Goal: Information Seeking & Learning: Learn about a topic

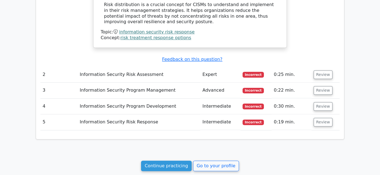
scroll to position [581, 0]
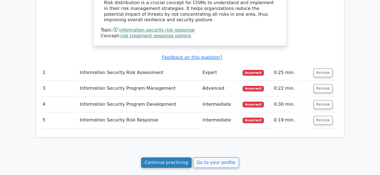
click at [177, 158] on link "Continue practicing" at bounding box center [166, 163] width 51 height 11
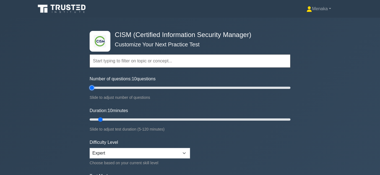
type input "5"
click at [92, 87] on input "Number of questions: 10 questions" at bounding box center [190, 88] width 201 height 7
type input "5"
click at [95, 119] on input "Duration: 5 minutes" at bounding box center [190, 120] width 201 height 7
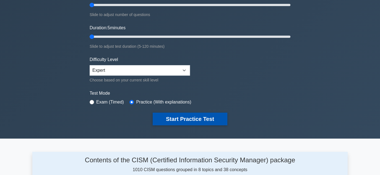
click at [193, 118] on button "Start Practice Test" at bounding box center [190, 119] width 75 height 13
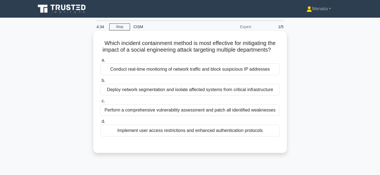
click at [242, 75] on div "Conduct real-time monitoring of network traffic and block suspicious IP address…" at bounding box center [189, 70] width 179 height 12
click at [100, 62] on input "a. Conduct real-time monitoring of network traffic and block suspicious IP addr…" at bounding box center [100, 61] width 0 height 4
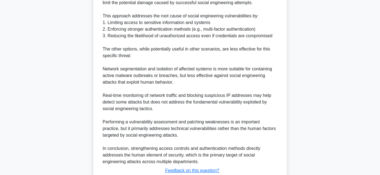
scroll to position [252, 0]
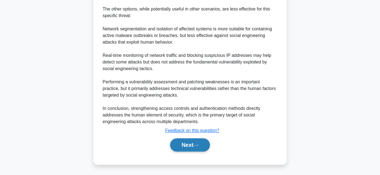
click at [191, 145] on button "Next" at bounding box center [190, 145] width 40 height 13
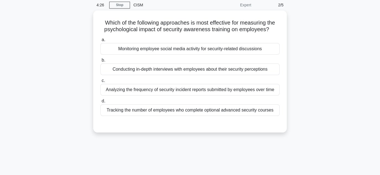
scroll to position [13, 0]
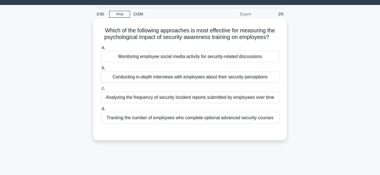
click at [224, 119] on div "Tracking the number of employees who complete optional advanced security courses" at bounding box center [189, 118] width 179 height 12
click at [100, 111] on input "d. Tracking the number of employees who complete optional advanced security cou…" at bounding box center [100, 109] width 0 height 4
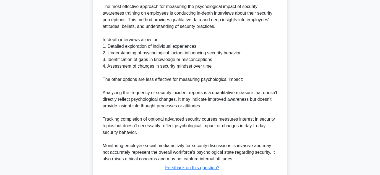
scroll to position [192, 0]
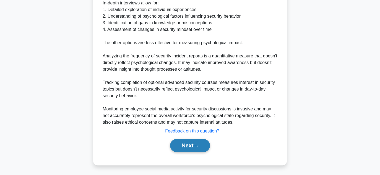
drag, startPoint x: 196, startPoint y: 145, endPoint x: 200, endPoint y: 143, distance: 4.6
click at [196, 145] on icon at bounding box center [196, 146] width 5 height 3
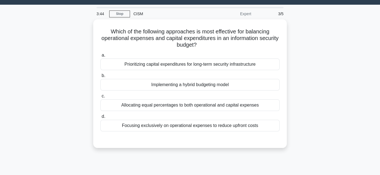
scroll to position [13, 0]
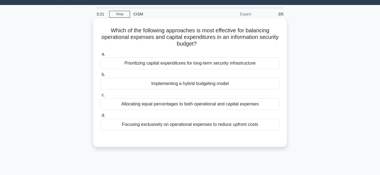
click at [193, 84] on div "Implementing a hybrid budgeting model" at bounding box center [189, 84] width 179 height 12
click at [100, 77] on input "b. Implementing a hybrid budgeting model" at bounding box center [100, 75] width 0 height 4
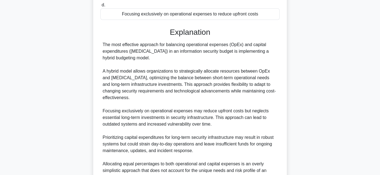
scroll to position [212, 0]
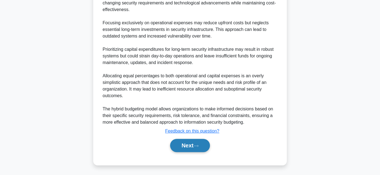
click at [188, 142] on button "Next" at bounding box center [190, 145] width 40 height 13
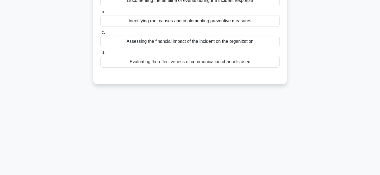
scroll to position [40, 0]
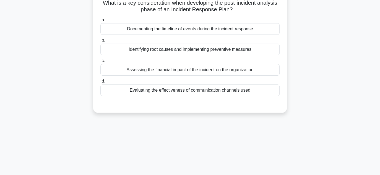
click at [222, 31] on div "Documenting the timeline of events during the incident response" at bounding box center [189, 29] width 179 height 12
click at [100, 22] on input "a. Documenting the timeline of events during the incident response" at bounding box center [100, 20] width 0 height 4
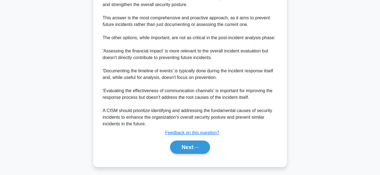
scroll to position [206, 0]
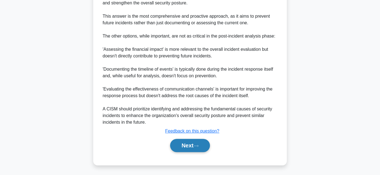
drag, startPoint x: 183, startPoint y: 146, endPoint x: 187, endPoint y: 144, distance: 5.2
click at [183, 146] on button "Next" at bounding box center [190, 145] width 40 height 13
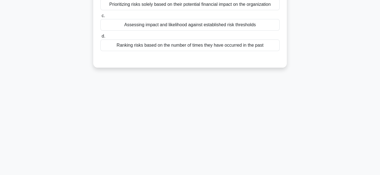
scroll to position [40, 0]
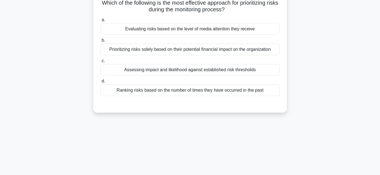
click at [230, 70] on div "Assessing impact and likelihood against established risk thresholds" at bounding box center [189, 70] width 179 height 12
click at [100, 63] on input "c. Assessing impact and likelihood against established risk thresholds" at bounding box center [100, 61] width 0 height 4
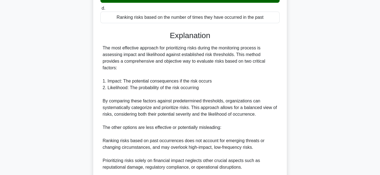
scroll to position [198, 0]
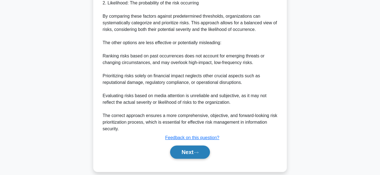
click at [178, 146] on button "Next" at bounding box center [190, 152] width 40 height 13
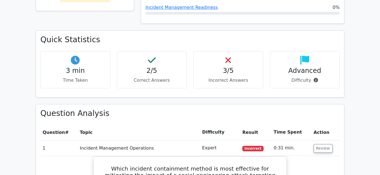
scroll to position [166, 0]
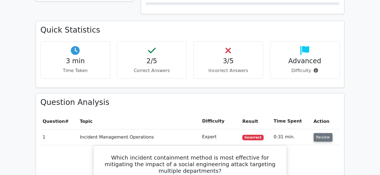
click at [320, 139] on button "Review" at bounding box center [323, 137] width 19 height 9
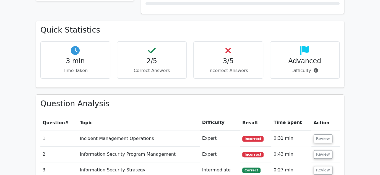
scroll to position [304, 0]
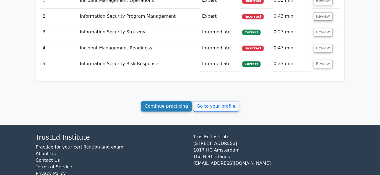
click at [174, 106] on link "Continue practicing" at bounding box center [166, 106] width 51 height 11
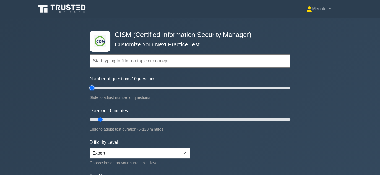
type input "5"
click at [92, 87] on input "Number of questions: 10 questions" at bounding box center [190, 88] width 201 height 7
type input "5"
click at [91, 120] on input "Duration: 5 minutes" at bounding box center [190, 120] width 201 height 7
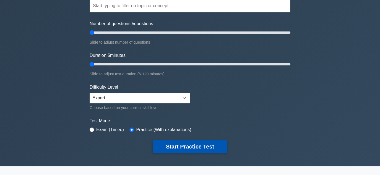
click at [183, 147] on button "Start Practice Test" at bounding box center [190, 147] width 75 height 13
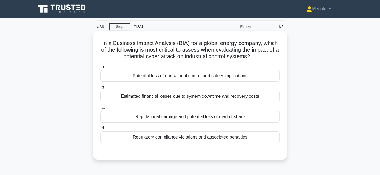
click at [214, 77] on div "Potential loss of operational control and safety implications" at bounding box center [189, 76] width 179 height 12
click at [100, 69] on input "a. Potential loss of operational control and safety implications" at bounding box center [100, 67] width 0 height 4
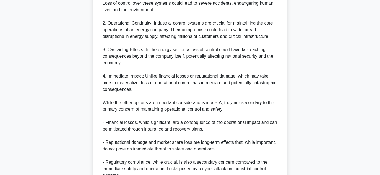
scroll to position [277, 0]
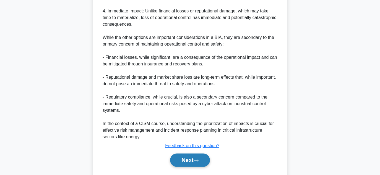
click at [184, 161] on button "Next" at bounding box center [190, 160] width 40 height 13
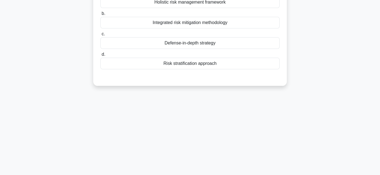
scroll to position [40, 0]
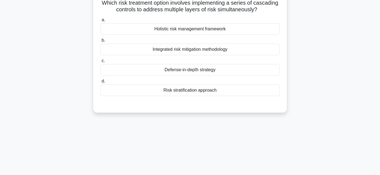
click at [208, 30] on div "Holistic risk management framework" at bounding box center [189, 29] width 179 height 12
click at [100, 22] on input "a. Holistic risk management framework" at bounding box center [100, 20] width 0 height 4
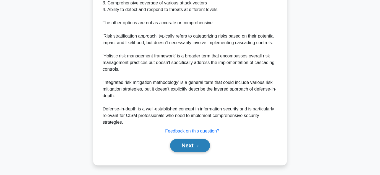
click at [194, 146] on button "Next" at bounding box center [190, 145] width 40 height 13
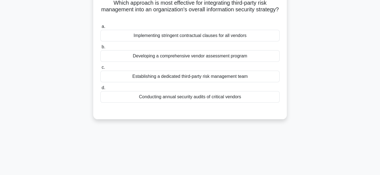
click at [217, 58] on div "Developing a comprehensive vendor assessment program" at bounding box center [189, 56] width 179 height 12
click at [100, 49] on input "b. Developing a comprehensive vendor assessment program" at bounding box center [100, 47] width 0 height 4
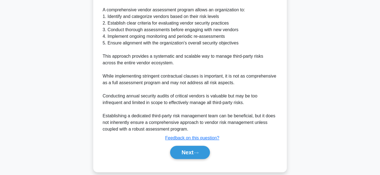
scroll to position [198, 0]
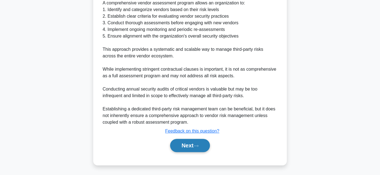
click at [184, 147] on button "Next" at bounding box center [190, 145] width 40 height 13
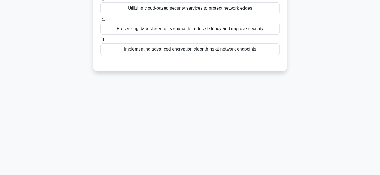
scroll to position [40, 0]
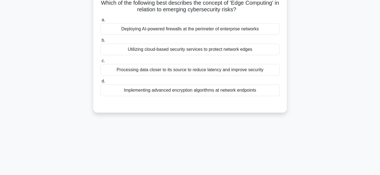
click at [213, 93] on div "Implementing advanced encryption algorithms at network endpoints" at bounding box center [189, 91] width 179 height 12
click at [100, 83] on input "d. Implementing advanced encryption algorithms at network endpoints" at bounding box center [100, 82] width 0 height 4
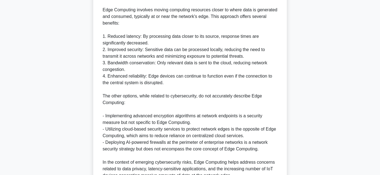
scroll to position [232, 0]
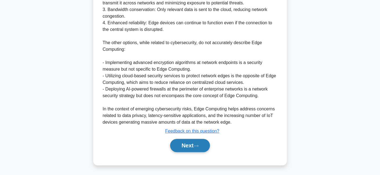
click at [192, 149] on button "Next" at bounding box center [190, 145] width 40 height 13
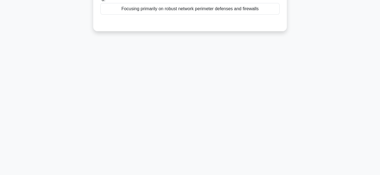
scroll to position [13, 0]
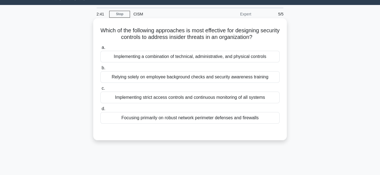
click at [195, 55] on div "Implementing a combination of technical, administrative, and physical controls" at bounding box center [189, 57] width 179 height 12
click at [100, 50] on input "a. Implementing a combination of technical, administrative, and physical contro…" at bounding box center [100, 48] width 0 height 4
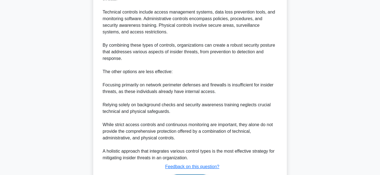
scroll to position [218, 0]
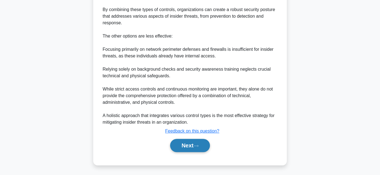
drag, startPoint x: 188, startPoint y: 147, endPoint x: 192, endPoint y: 144, distance: 4.8
click at [188, 147] on button "Next" at bounding box center [190, 145] width 40 height 13
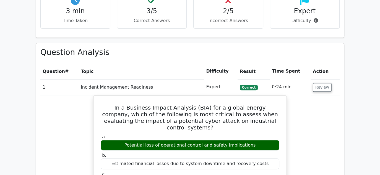
scroll to position [221, 0]
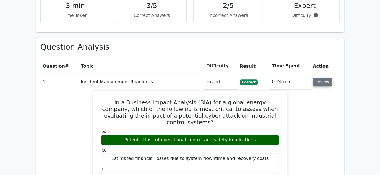
click at [322, 81] on button "Review" at bounding box center [322, 82] width 19 height 9
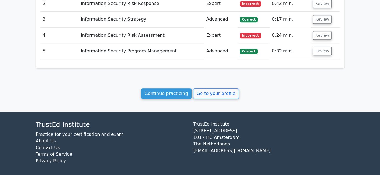
scroll to position [318, 0]
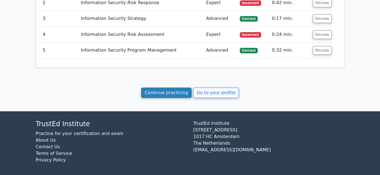
click at [175, 92] on link "Continue practicing" at bounding box center [166, 93] width 51 height 11
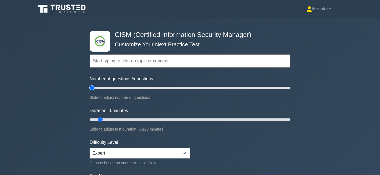
type input "5"
click at [92, 87] on input "Number of questions: 5 questions" at bounding box center [190, 88] width 201 height 7
type input "5"
click at [92, 118] on input "Duration: 10 minutes" at bounding box center [190, 120] width 201 height 7
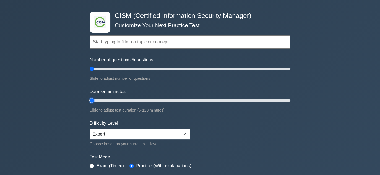
scroll to position [55, 0]
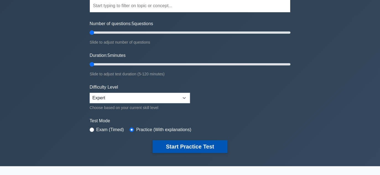
click at [182, 146] on button "Start Practice Test" at bounding box center [190, 147] width 75 height 13
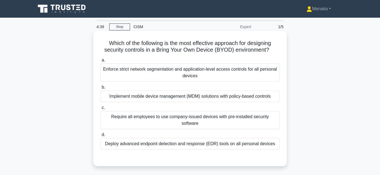
click at [241, 99] on div "Implement mobile device management (MDM) solutions with policy-based controls" at bounding box center [189, 97] width 179 height 12
click at [100, 89] on input "b. Implement mobile device management (MDM) solutions with policy-based controls" at bounding box center [100, 88] width 0 height 4
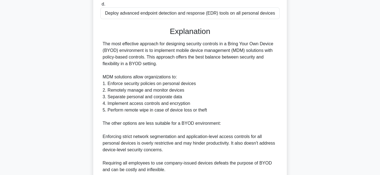
scroll to position [194, 0]
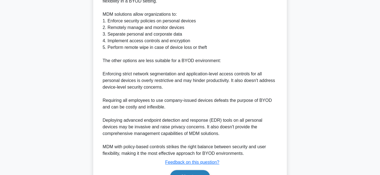
drag, startPoint x: 188, startPoint y: 169, endPoint x: 193, endPoint y: 165, distance: 6.5
click at [188, 170] on button "Next" at bounding box center [190, 176] width 40 height 13
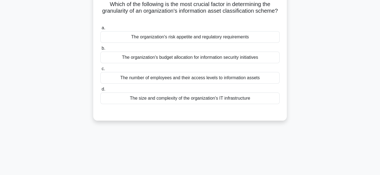
scroll to position [13, 0]
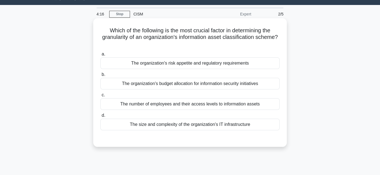
click at [224, 125] on div "The size and complexity of the organization's IT infrastructure" at bounding box center [189, 125] width 179 height 12
click at [100, 118] on input "d. The size and complexity of the organization's IT infrastructure" at bounding box center [100, 116] width 0 height 4
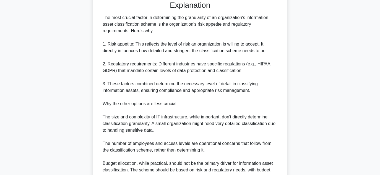
scroll to position [206, 0]
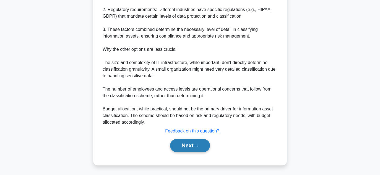
drag, startPoint x: 199, startPoint y: 145, endPoint x: 204, endPoint y: 144, distance: 5.4
click at [199, 145] on icon at bounding box center [196, 146] width 5 height 3
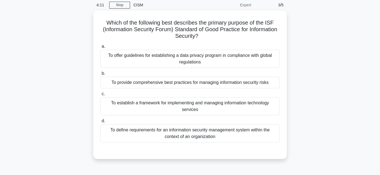
scroll to position [13, 0]
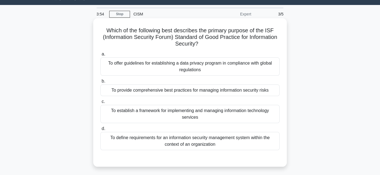
click at [210, 143] on div "To define requirements for an information security management system within the…" at bounding box center [189, 141] width 179 height 18
click at [100, 131] on input "d. To define requirements for an information security management system within …" at bounding box center [100, 129] width 0 height 4
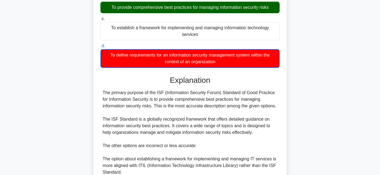
scroll to position [199, 0]
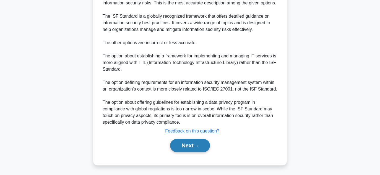
click at [192, 145] on button "Next" at bounding box center [190, 145] width 40 height 13
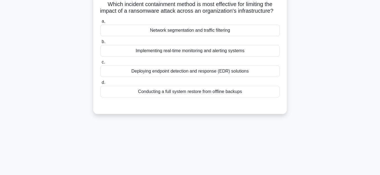
scroll to position [13, 0]
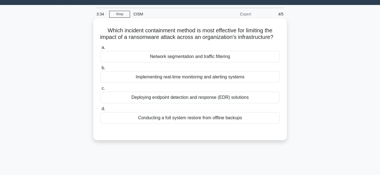
click at [180, 63] on div "Network segmentation and traffic filtering" at bounding box center [189, 57] width 179 height 12
click at [100, 50] on input "a. Network segmentation and traffic filtering" at bounding box center [100, 48] width 0 height 4
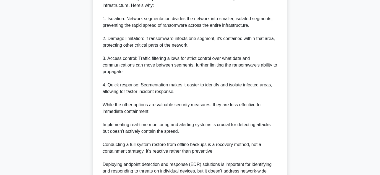
scroll to position [206, 0]
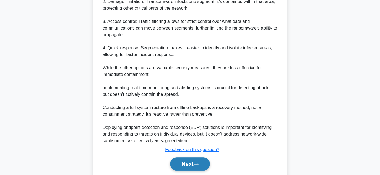
click at [186, 170] on button "Next" at bounding box center [190, 164] width 40 height 13
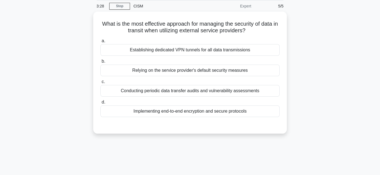
scroll to position [13, 0]
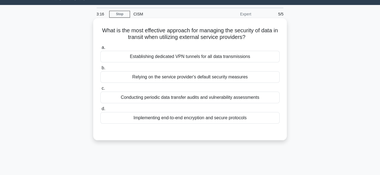
click at [194, 118] on div "Implementing end-to-end encryption and secure protocols" at bounding box center [189, 118] width 179 height 12
click at [100, 111] on input "d. Implementing end-to-end encryption and secure protocols" at bounding box center [100, 109] width 0 height 4
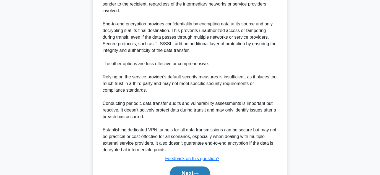
scroll to position [205, 0]
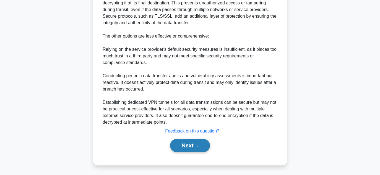
click at [199, 147] on icon at bounding box center [196, 146] width 5 height 3
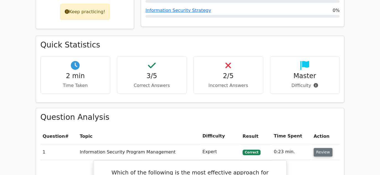
click at [327, 153] on button "Review" at bounding box center [323, 152] width 19 height 9
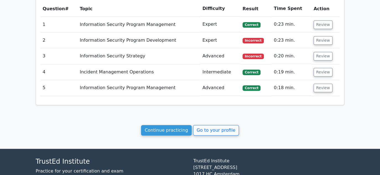
scroll to position [277, 0]
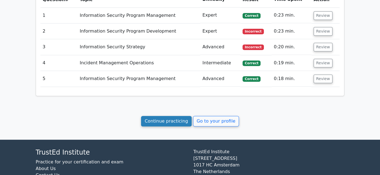
click at [169, 120] on link "Continue practicing" at bounding box center [166, 121] width 51 height 11
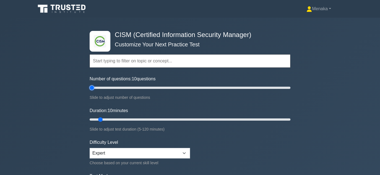
type input "5"
click at [92, 87] on input "Number of questions: 10 questions" at bounding box center [190, 88] width 201 height 7
type input "5"
click at [91, 119] on input "Duration: 10 minutes" at bounding box center [190, 120] width 201 height 7
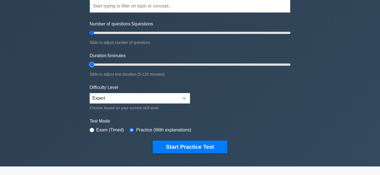
scroll to position [55, 0]
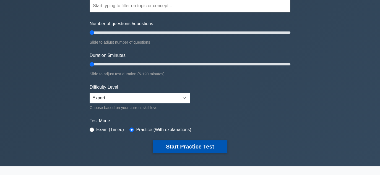
click at [169, 146] on button "Start Practice Test" at bounding box center [190, 147] width 75 height 13
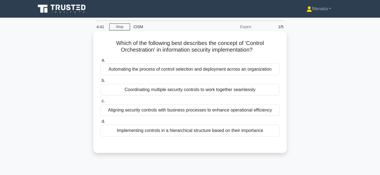
click at [154, 92] on div "Coordinating multiple security controls to work together seamlessly" at bounding box center [189, 90] width 179 height 12
click at [100, 83] on input "b. Coordinating multiple security controls to work together seamlessly" at bounding box center [100, 81] width 0 height 4
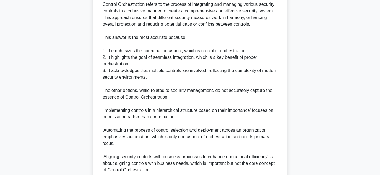
scroll to position [249, 0]
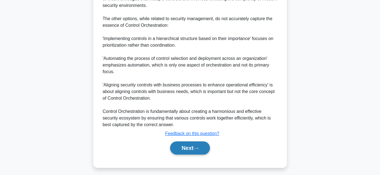
click at [190, 151] on button "Next" at bounding box center [190, 148] width 40 height 13
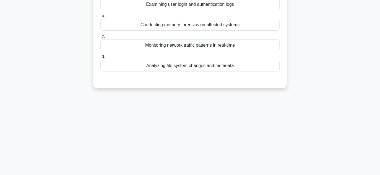
scroll to position [13, 0]
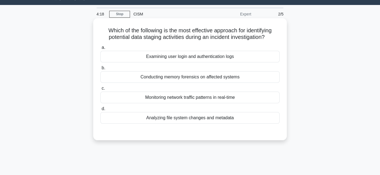
click at [222, 78] on div "Conducting memory forensics on affected systems" at bounding box center [189, 77] width 179 height 12
click at [100, 70] on input "b. Conducting memory forensics on affected systems" at bounding box center [100, 68] width 0 height 4
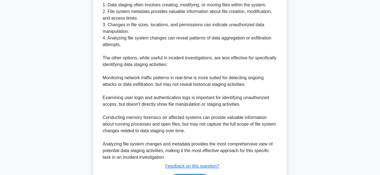
scroll to position [219, 0]
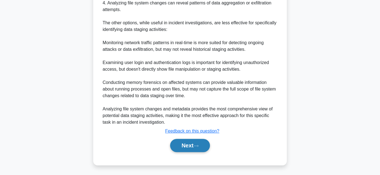
click at [185, 148] on button "Next" at bounding box center [190, 145] width 40 height 13
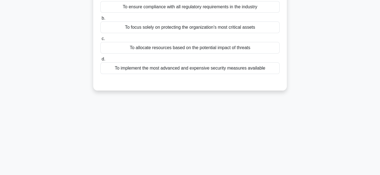
scroll to position [13, 0]
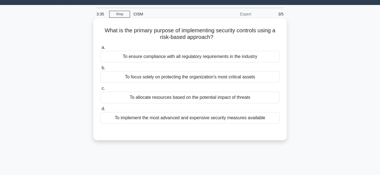
click at [208, 97] on div "To allocate resources based on the potential impact of threats" at bounding box center [189, 98] width 179 height 12
click at [100, 90] on input "c. To allocate resources based on the potential impact of threats" at bounding box center [100, 89] width 0 height 4
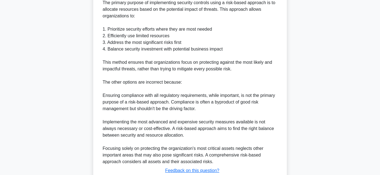
scroll to position [198, 0]
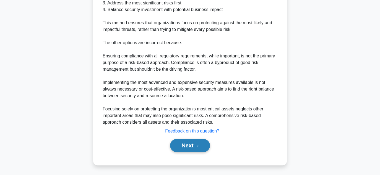
click at [184, 148] on button "Next" at bounding box center [190, 145] width 40 height 13
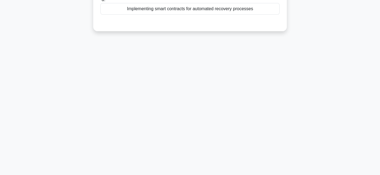
scroll to position [40, 0]
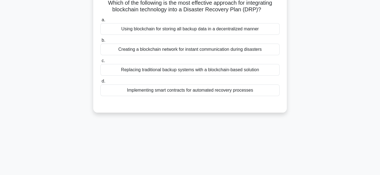
click at [185, 90] on div "Implementing smart contracts for automated recovery processes" at bounding box center [189, 91] width 179 height 12
click at [100, 83] on input "d. Implementing smart contracts for automated recovery processes" at bounding box center [100, 82] width 0 height 4
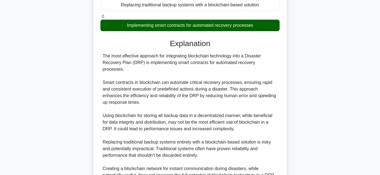
scroll to position [179, 0]
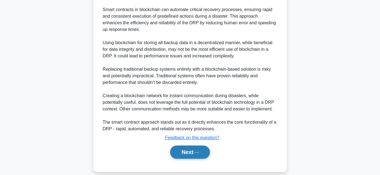
click at [181, 147] on button "Next" at bounding box center [190, 152] width 40 height 13
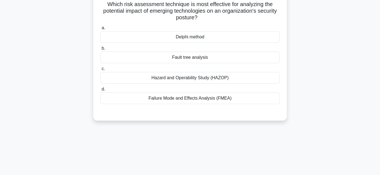
scroll to position [13, 0]
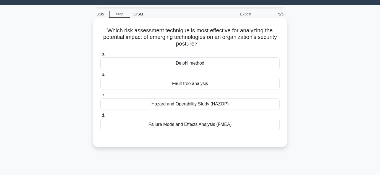
click at [197, 85] on div "Fault tree analysis" at bounding box center [189, 84] width 179 height 12
click at [100, 77] on input "b. Fault tree analysis" at bounding box center [100, 75] width 0 height 4
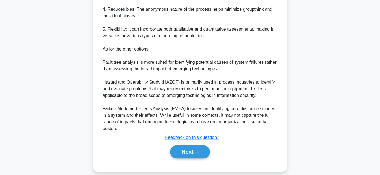
scroll to position [252, 0]
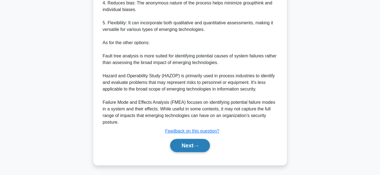
click at [192, 144] on button "Next" at bounding box center [190, 145] width 40 height 13
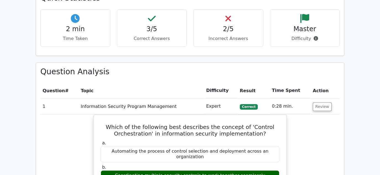
scroll to position [194, 0]
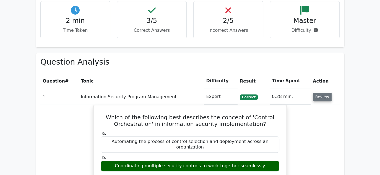
click at [320, 98] on button "Review" at bounding box center [322, 97] width 19 height 9
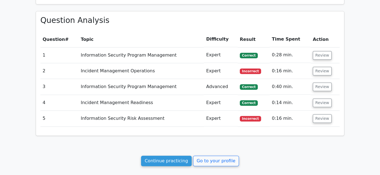
scroll to position [249, 0]
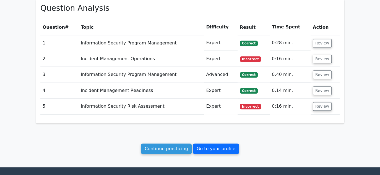
click at [217, 148] on link "Go to your profile" at bounding box center [216, 149] width 46 height 11
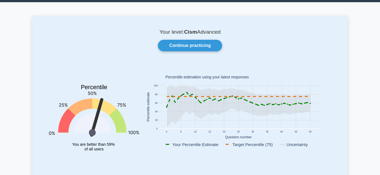
scroll to position [28, 0]
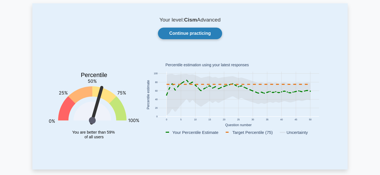
click at [200, 32] on link "Continue practicing" at bounding box center [190, 34] width 64 height 12
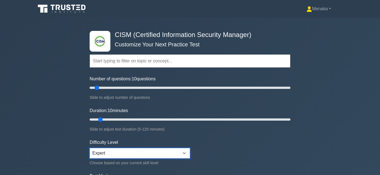
click at [107, 151] on select "Beginner Intermediate Expert" at bounding box center [140, 153] width 100 height 11
select select "intermediate"
click at [90, 148] on select "Beginner Intermediate Expert" at bounding box center [140, 153] width 100 height 11
type input "5"
click at [92, 89] on input "Number of questions: 10 questions" at bounding box center [190, 88] width 201 height 7
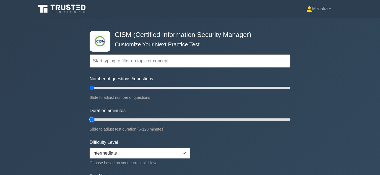
type input "5"
click at [94, 118] on input "Duration: 5 minutes" at bounding box center [190, 120] width 201 height 7
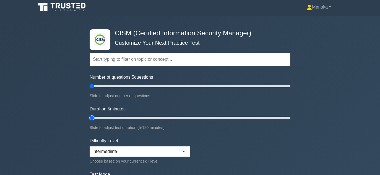
scroll to position [55, 0]
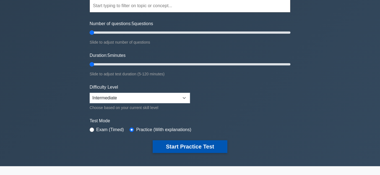
click at [183, 144] on button "Start Practice Test" at bounding box center [190, 147] width 75 height 13
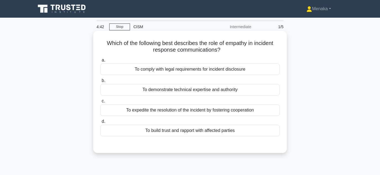
click at [208, 132] on div "To build trust and rapport with affected parties" at bounding box center [189, 131] width 179 height 12
click at [100, 124] on input "d. To build trust and rapport with affected parties" at bounding box center [100, 122] width 0 height 4
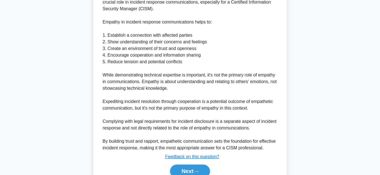
scroll to position [198, 0]
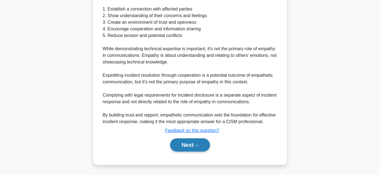
click at [185, 147] on button "Next" at bounding box center [190, 145] width 40 height 13
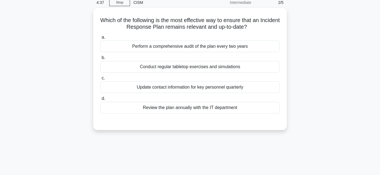
scroll to position [13, 0]
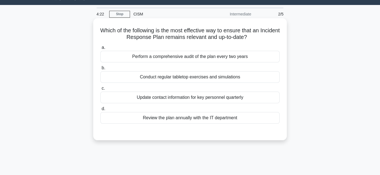
click at [207, 77] on div "Conduct regular tabletop exercises and simulations" at bounding box center [189, 77] width 179 height 12
click at [100, 70] on input "b. Conduct regular tabletop exercises and simulations" at bounding box center [100, 68] width 0 height 4
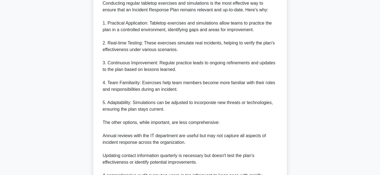
scroll to position [206, 0]
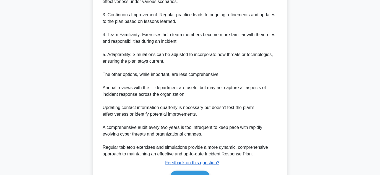
drag, startPoint x: 188, startPoint y: 173, endPoint x: 201, endPoint y: 161, distance: 18.3
click at [188, 173] on button "Next" at bounding box center [190, 177] width 40 height 13
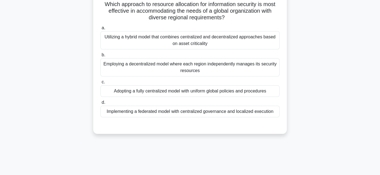
scroll to position [13, 0]
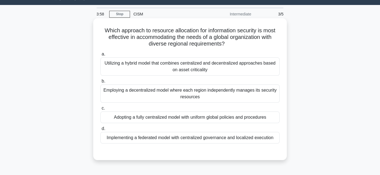
click at [196, 139] on div "Implementing a federated model with centralized governance and localized execut…" at bounding box center [189, 138] width 179 height 12
click at [100, 131] on input "d. Implementing a federated model with centralized governance and localized exe…" at bounding box center [100, 129] width 0 height 4
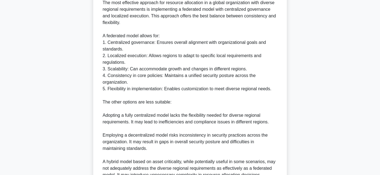
scroll to position [232, 0]
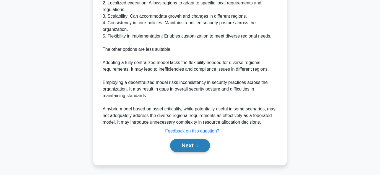
click at [182, 145] on button "Next" at bounding box center [190, 145] width 40 height 13
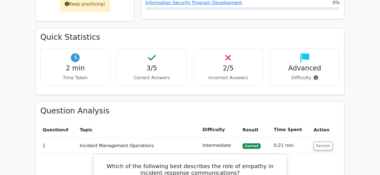
scroll to position [194, 0]
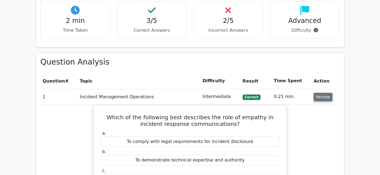
click at [325, 98] on button "Review" at bounding box center [323, 97] width 19 height 9
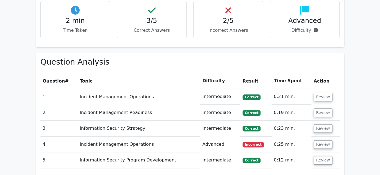
scroll to position [277, 0]
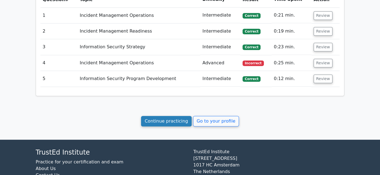
click at [176, 121] on link "Continue practicing" at bounding box center [166, 121] width 51 height 11
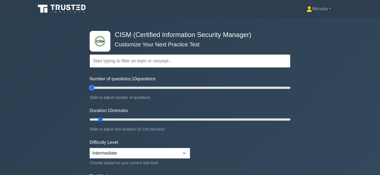
type input "5"
click at [92, 89] on input "Number of questions: 10 questions" at bounding box center [190, 88] width 201 height 7
type input "5"
click at [91, 119] on input "Duration: 5 minutes" at bounding box center [190, 120] width 201 height 7
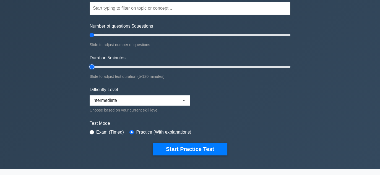
scroll to position [55, 0]
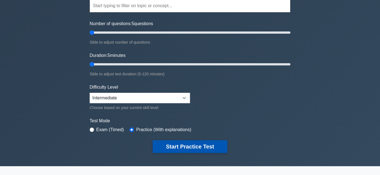
click at [174, 145] on button "Start Practice Test" at bounding box center [190, 147] width 75 height 13
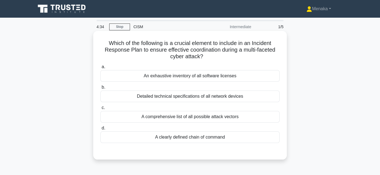
click at [193, 139] on div "A clearly defined chain of command" at bounding box center [189, 138] width 179 height 12
click at [100, 130] on input "d. A clearly defined chain of command" at bounding box center [100, 129] width 0 height 4
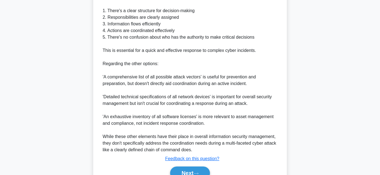
scroll to position [225, 0]
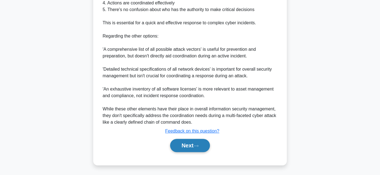
click at [193, 148] on button "Next" at bounding box center [190, 145] width 40 height 13
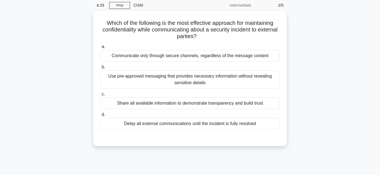
scroll to position [0, 0]
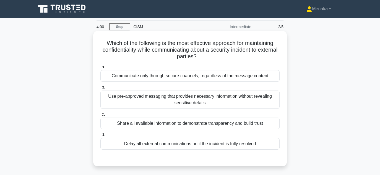
click at [230, 100] on div "Use pre-approved messaging that provides necessary information without revealin…" at bounding box center [189, 100] width 179 height 18
click at [100, 89] on input "b. Use pre-approved messaging that provides necessary information without revea…" at bounding box center [100, 88] width 0 height 4
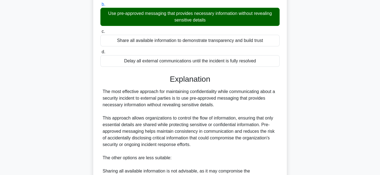
scroll to position [192, 0]
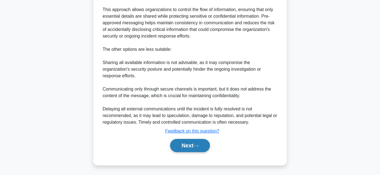
drag, startPoint x: 192, startPoint y: 146, endPoint x: 203, endPoint y: 143, distance: 11.3
click at [192, 146] on button "Next" at bounding box center [190, 145] width 40 height 13
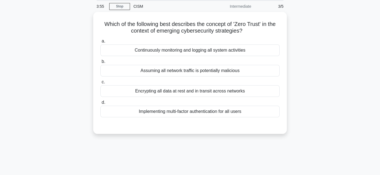
scroll to position [13, 0]
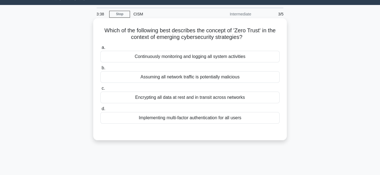
click at [222, 57] on div "Continuously monitoring and logging all system activities" at bounding box center [189, 57] width 179 height 12
click at [100, 50] on input "a. Continuously monitoring and logging all system activities" at bounding box center [100, 48] width 0 height 4
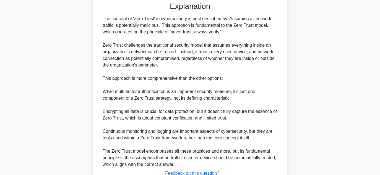
scroll to position [186, 0]
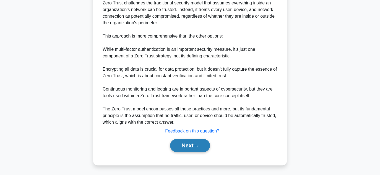
click at [187, 148] on button "Next" at bounding box center [190, 145] width 40 height 13
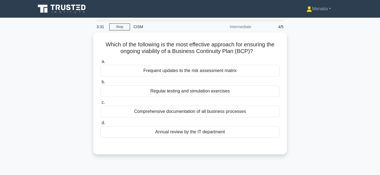
scroll to position [0, 0]
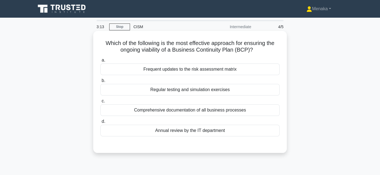
click at [211, 90] on div "Regular testing and simulation exercises" at bounding box center [189, 90] width 179 height 12
click at [100, 83] on input "b. Regular testing and simulation exercises" at bounding box center [100, 81] width 0 height 4
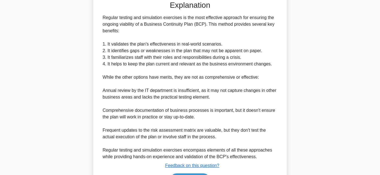
scroll to position [179, 0]
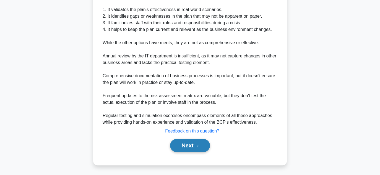
click at [197, 147] on icon at bounding box center [196, 146] width 5 height 3
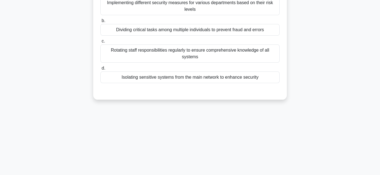
scroll to position [13, 0]
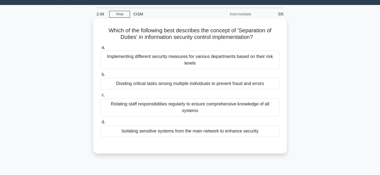
click at [212, 60] on div "Implementing different security measures for various departments based on their…" at bounding box center [189, 60] width 179 height 18
click at [100, 50] on input "a. Implementing different security measures for various departments based on th…" at bounding box center [100, 48] width 0 height 4
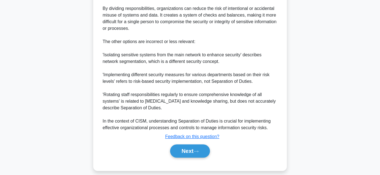
scroll to position [226, 0]
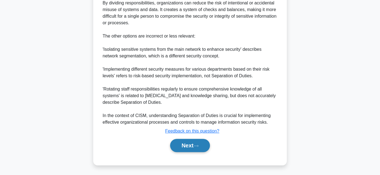
drag, startPoint x: 191, startPoint y: 144, endPoint x: 195, endPoint y: 142, distance: 4.7
click at [191, 144] on button "Next" at bounding box center [190, 145] width 40 height 13
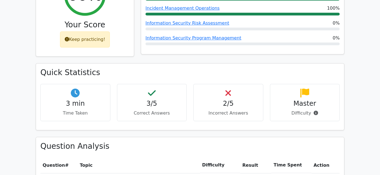
scroll to position [194, 0]
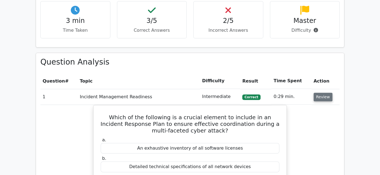
click at [327, 98] on button "Review" at bounding box center [323, 97] width 19 height 9
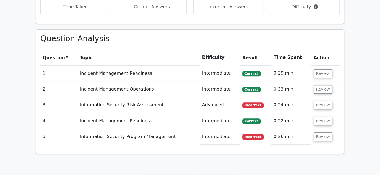
scroll to position [249, 0]
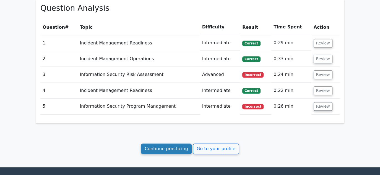
click at [173, 146] on link "Continue practicing" at bounding box center [166, 149] width 51 height 11
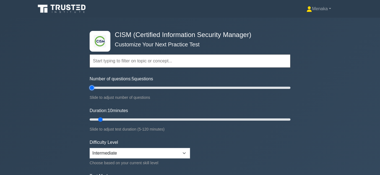
type input "5"
click at [90, 87] on input "Number of questions: 5 questions" at bounding box center [190, 88] width 201 height 7
type input "5"
click at [91, 119] on input "Duration: 5 minutes" at bounding box center [190, 120] width 201 height 7
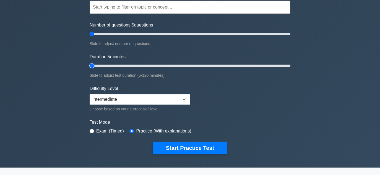
scroll to position [55, 0]
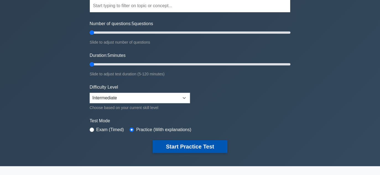
click at [174, 143] on button "Start Practice Test" at bounding box center [190, 147] width 75 height 13
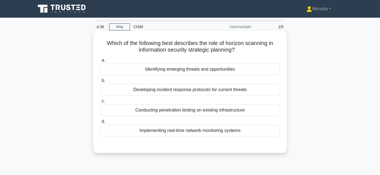
click at [214, 72] on div "Identifying emerging threats and opportunities" at bounding box center [189, 70] width 179 height 12
click at [100, 62] on input "a. Identifying emerging threats and opportunities" at bounding box center [100, 61] width 0 height 4
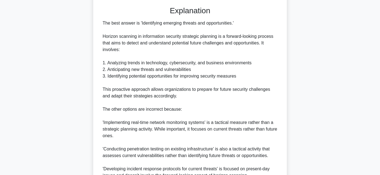
scroll to position [218, 0]
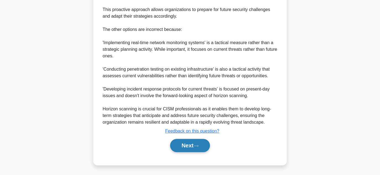
click at [184, 148] on button "Next" at bounding box center [190, 145] width 40 height 13
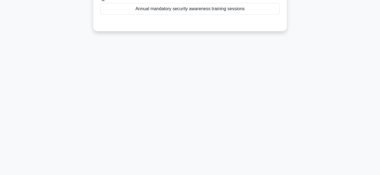
scroll to position [0, 0]
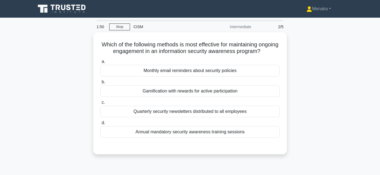
click at [65, 99] on div "Which of the following methods is most effective for maintaining ongoing engage…" at bounding box center [190, 96] width 316 height 129
